Goal: Navigation & Orientation: Find specific page/section

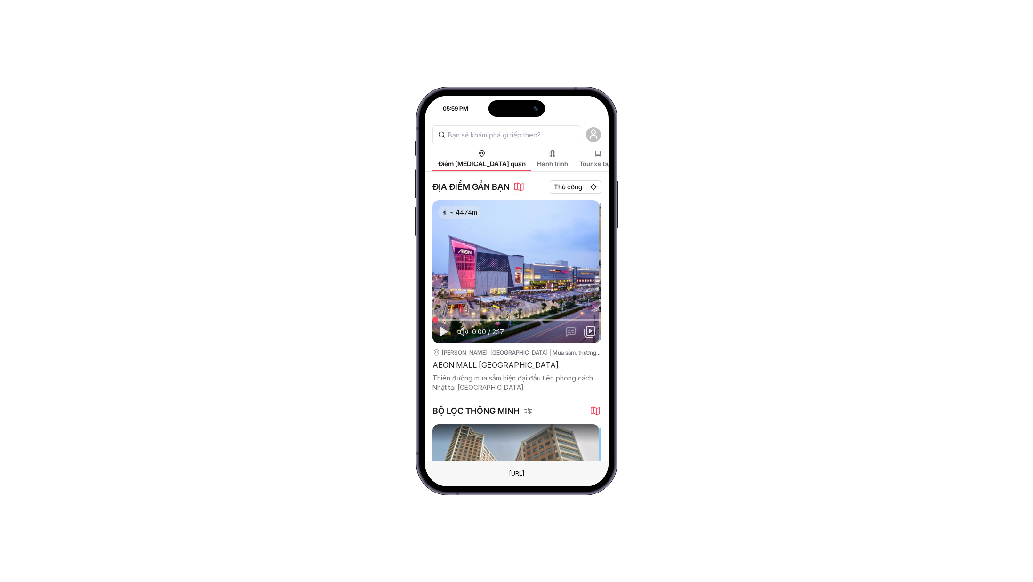
click at [565, 256] on div at bounding box center [517, 271] width 168 height 143
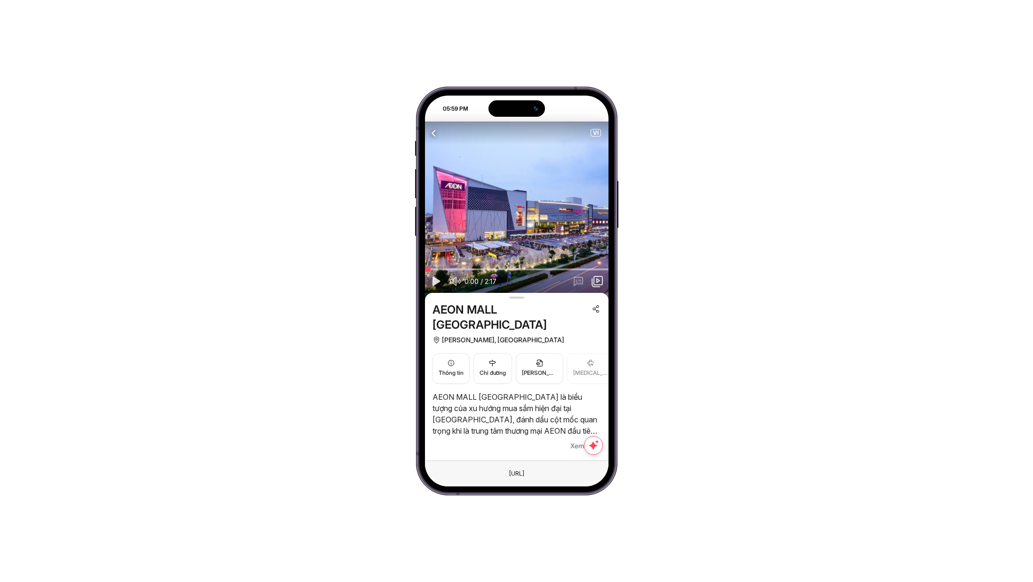
click at [442, 132] on div "VI" at bounding box center [517, 132] width 184 height 23
click at [430, 135] on icon "button" at bounding box center [434, 133] width 12 height 12
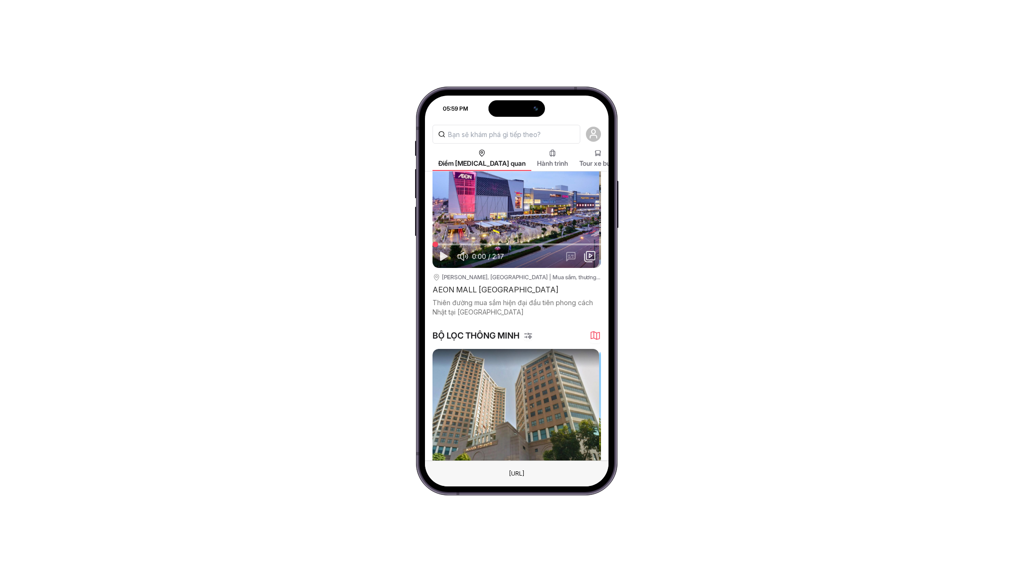
scroll to position [307, 0]
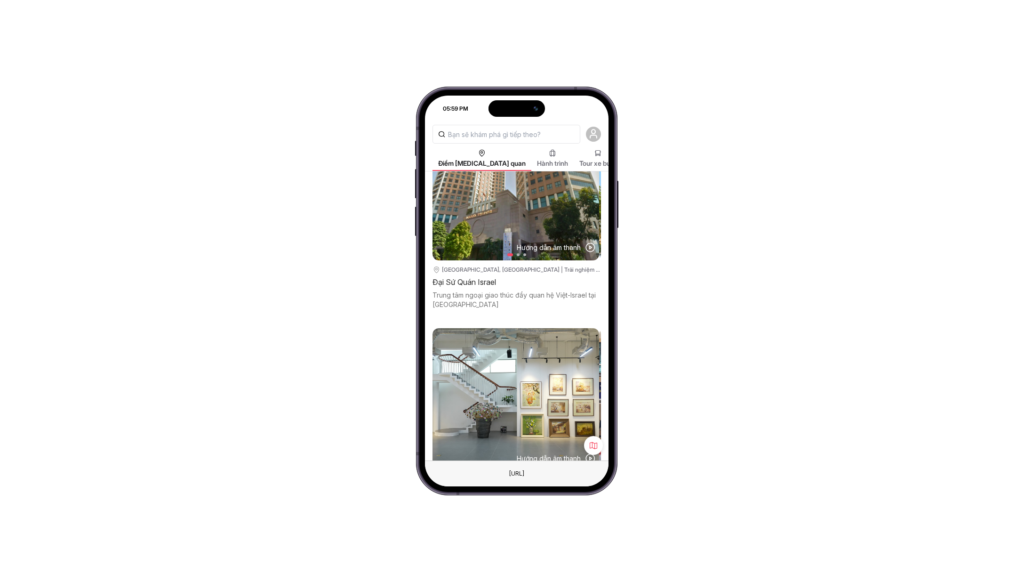
click at [589, 442] on icon at bounding box center [593, 445] width 9 height 9
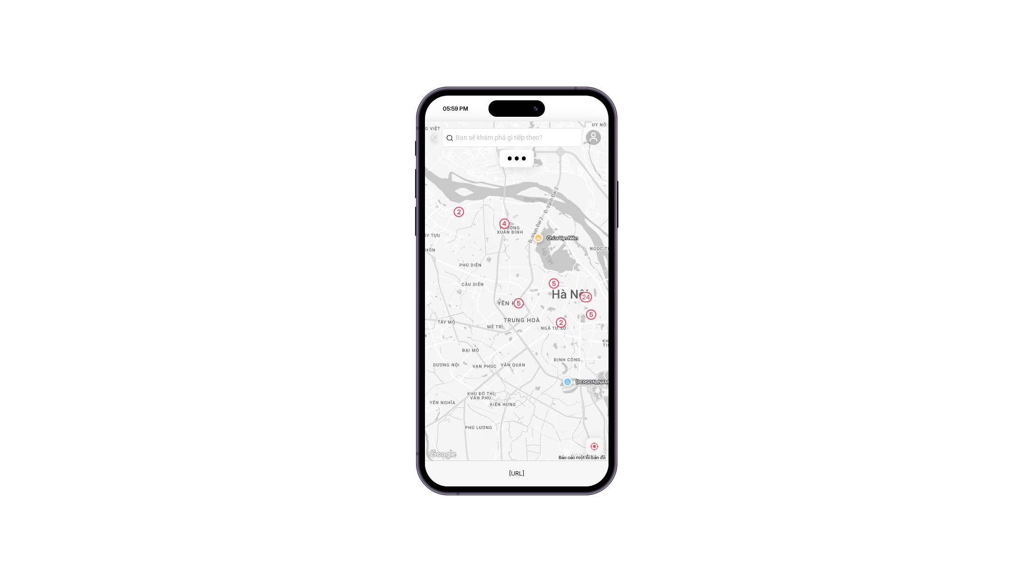
click at [435, 136] on icon "button" at bounding box center [434, 137] width 11 height 12
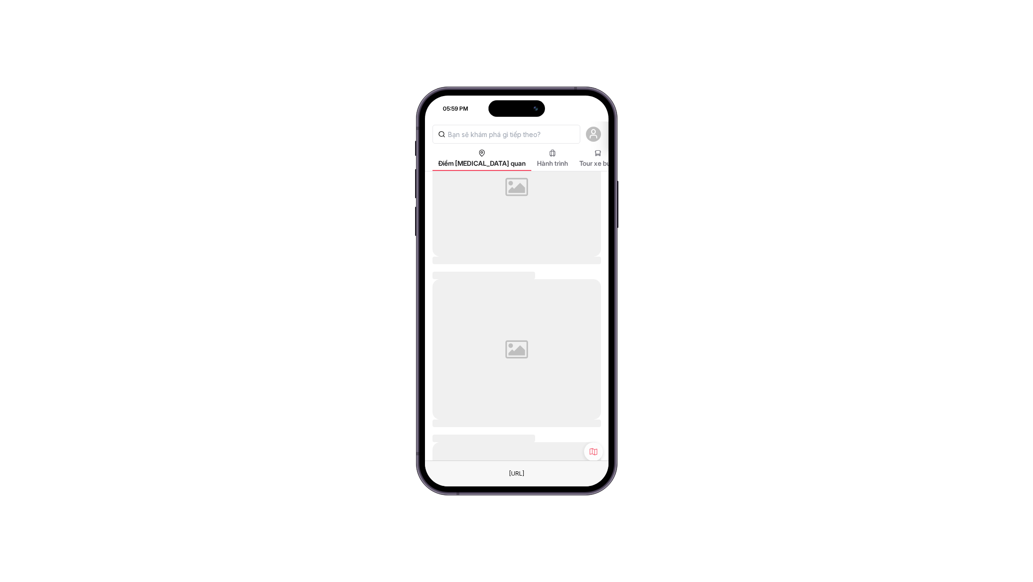
scroll to position [305, 0]
click at [791, 118] on div "05:59 PM Điểm tham quan Hành trình Tour xe buýt Tour thành phố Blog du lịch ĐỊA…" at bounding box center [516, 291] width 1033 height 582
click at [738, 420] on div "05:59 PM Điểm tham quan Hành trình Tour xe buýt Tour thành phố Blog du lịch ĐỊA…" at bounding box center [516, 291] width 1033 height 582
